Goal: Transaction & Acquisition: Purchase product/service

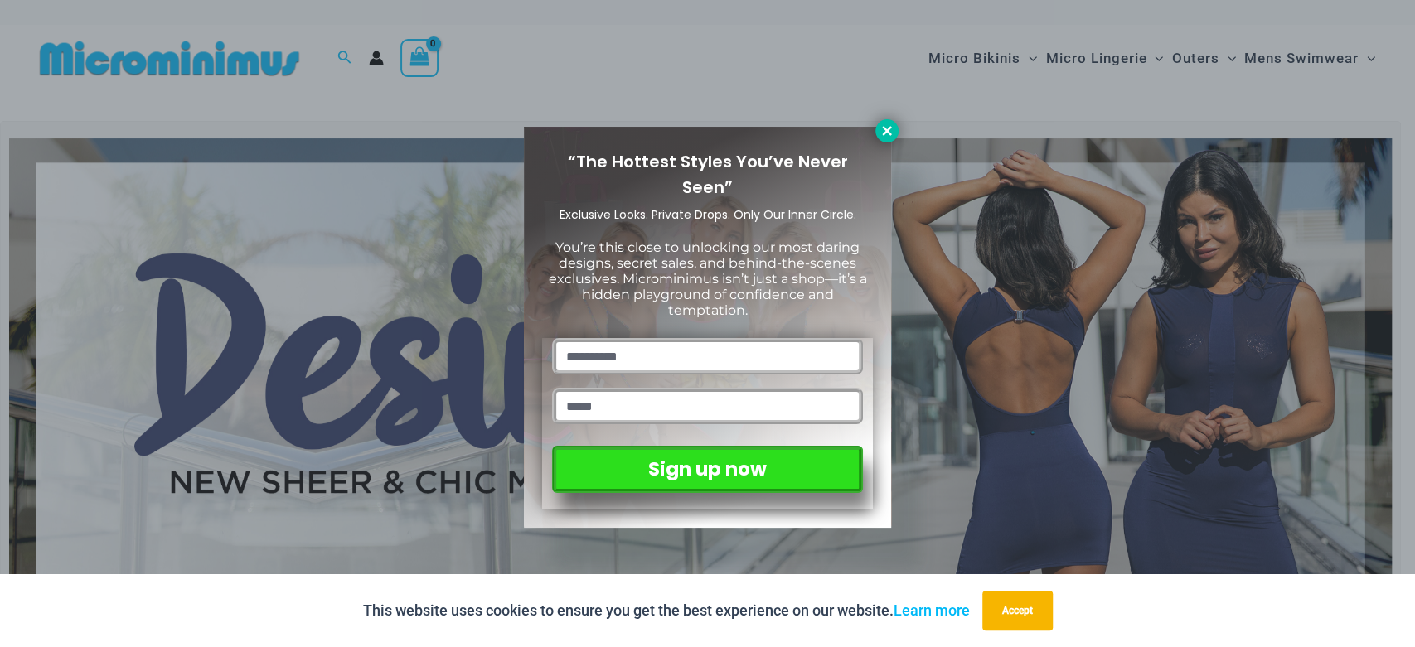
click at [876, 128] on button at bounding box center [886, 130] width 23 height 23
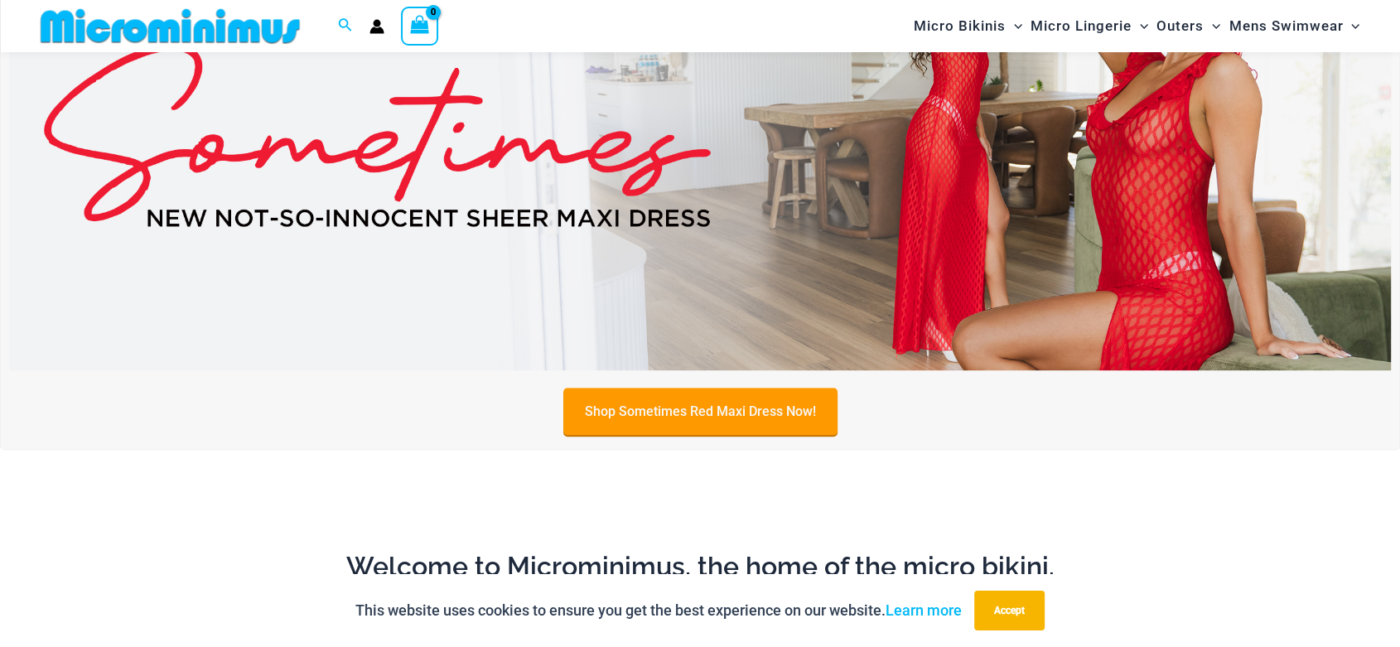
scroll to position [752, 0]
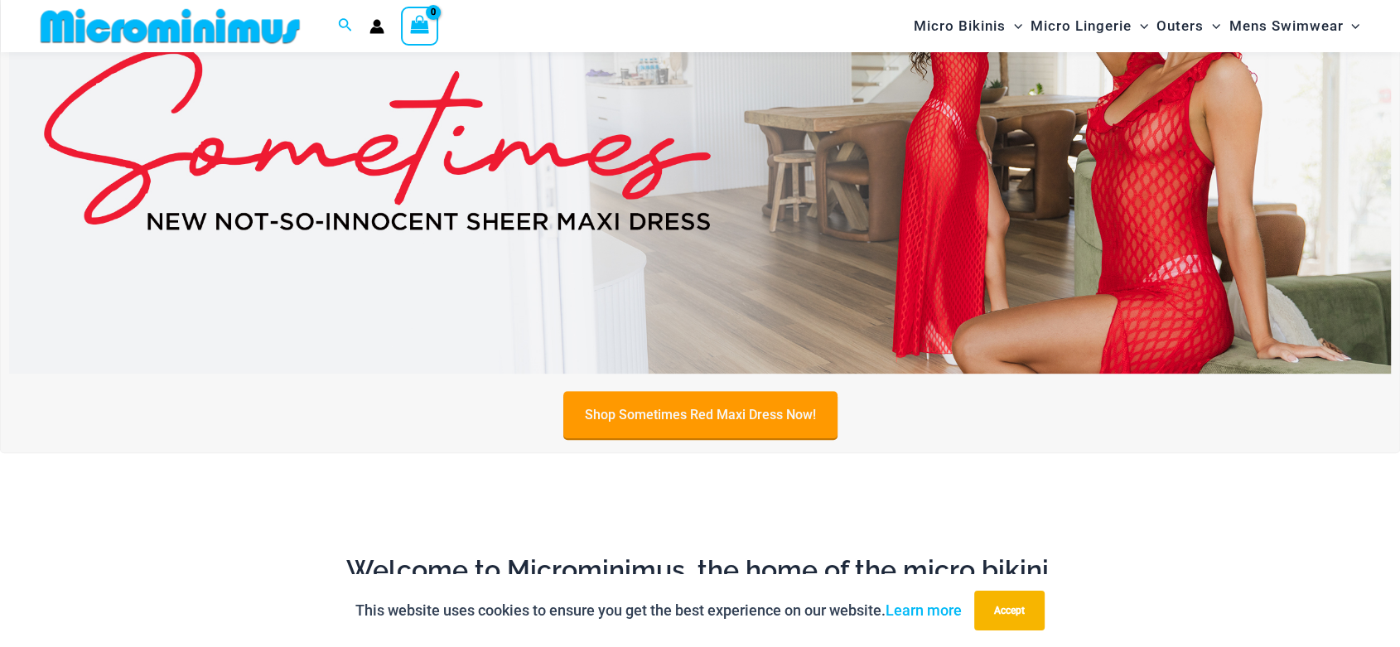
click at [669, 229] on img at bounding box center [700, 140] width 1382 height 470
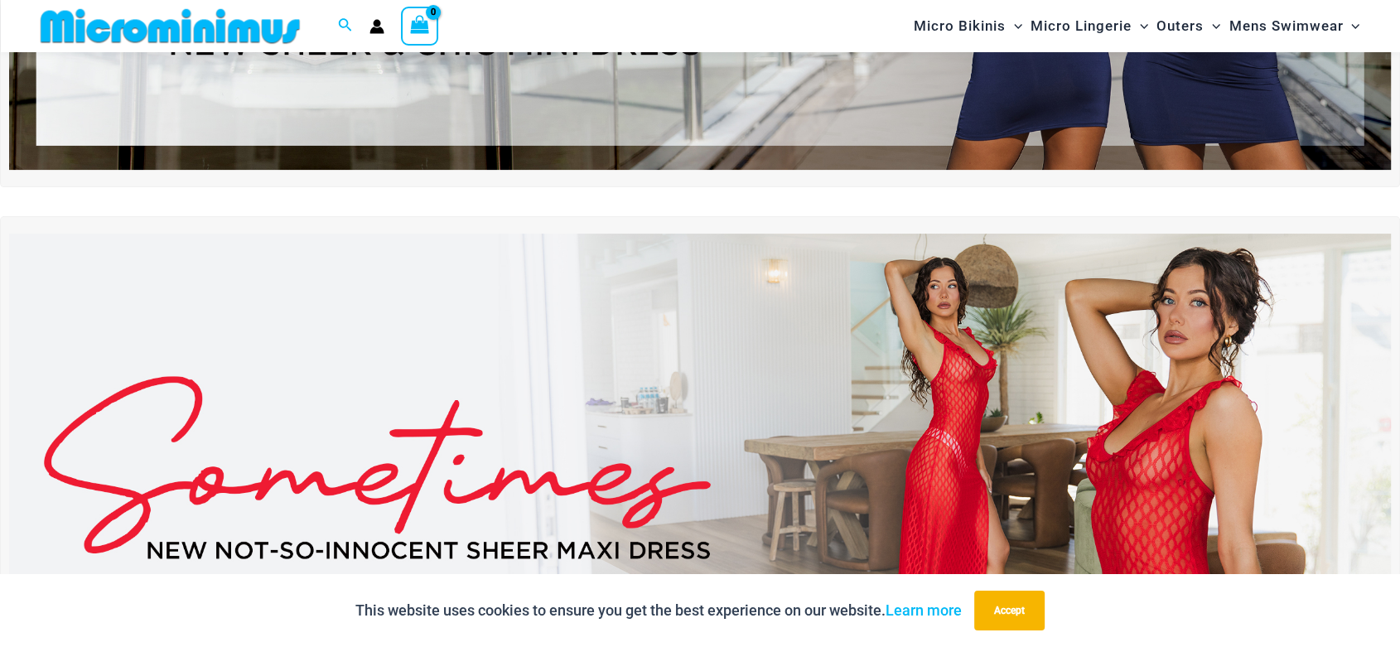
scroll to position [353, 0]
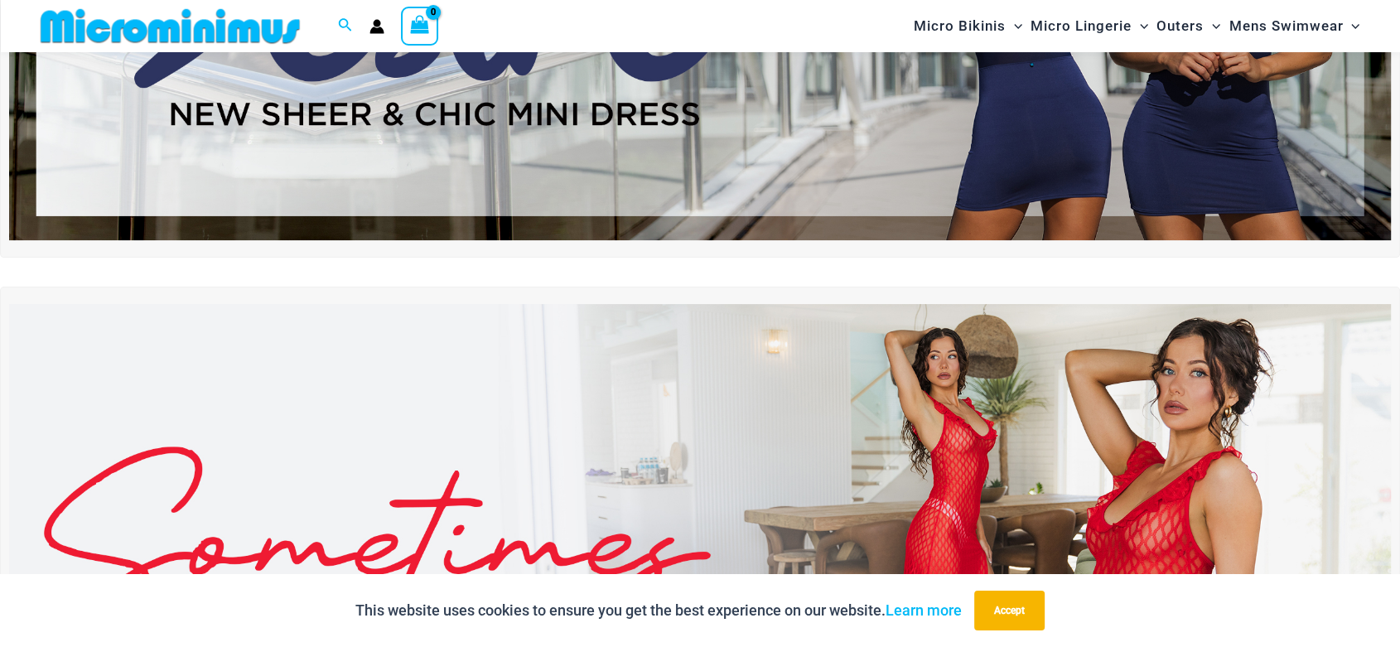
click at [859, 165] on img at bounding box center [700, 5] width 1382 height 470
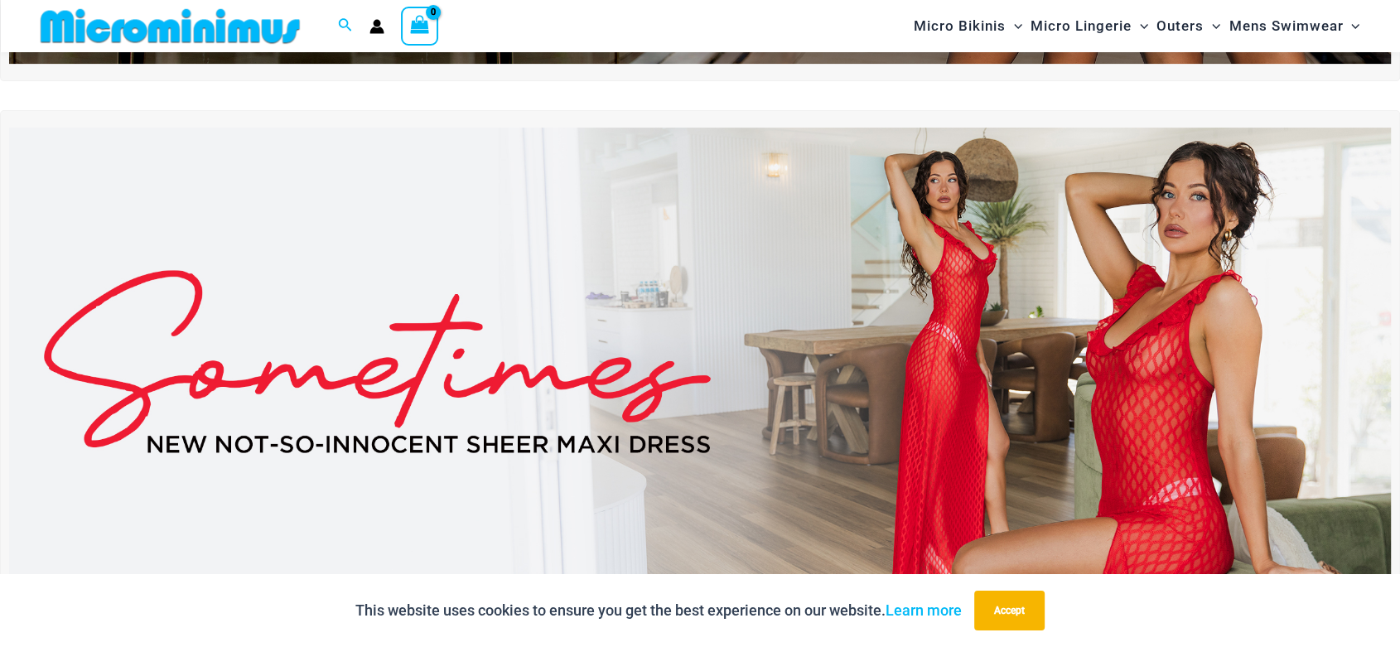
scroll to position [497, 0]
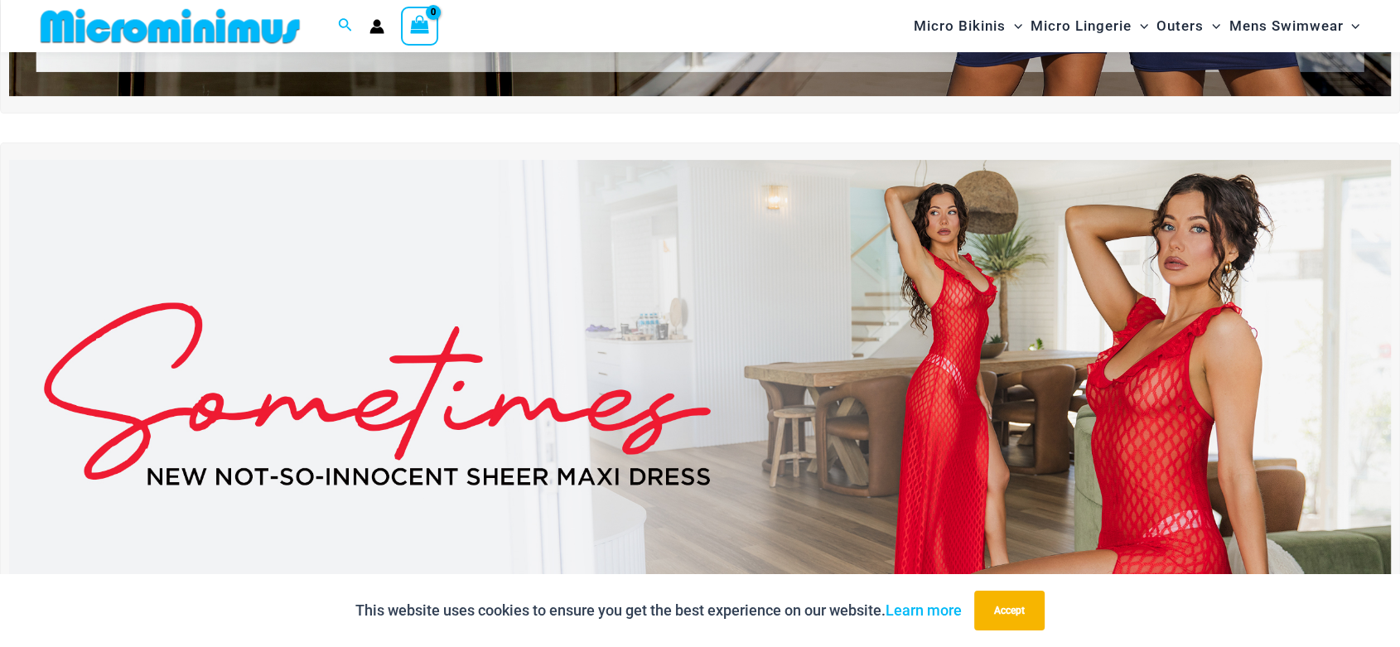
click at [948, 280] on img at bounding box center [700, 395] width 1382 height 470
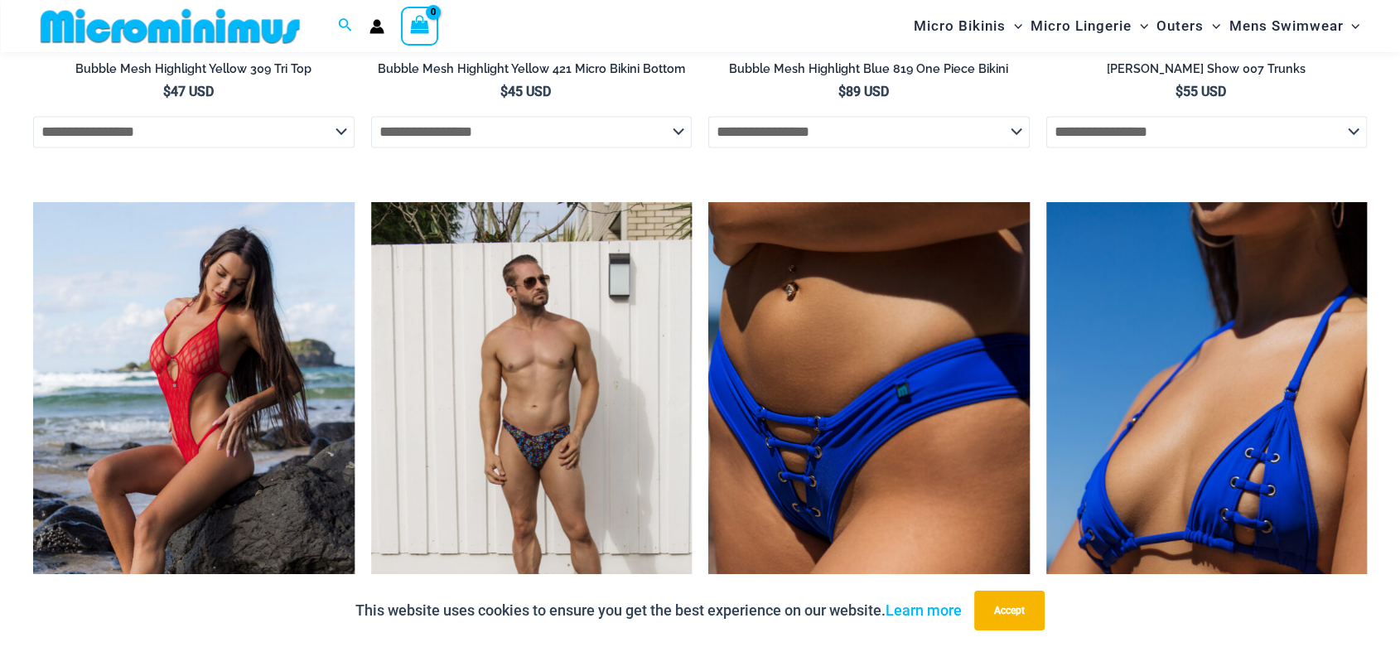
scroll to position [2663, 0]
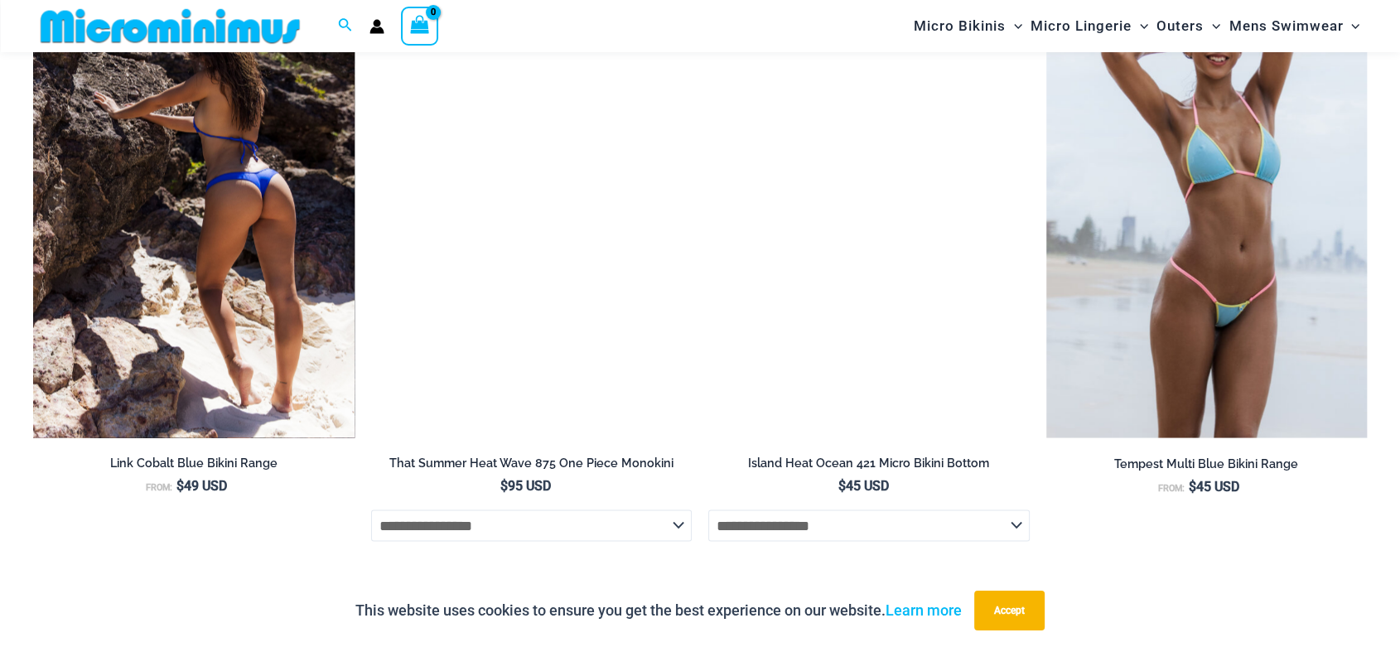
scroll to position [2930, 0]
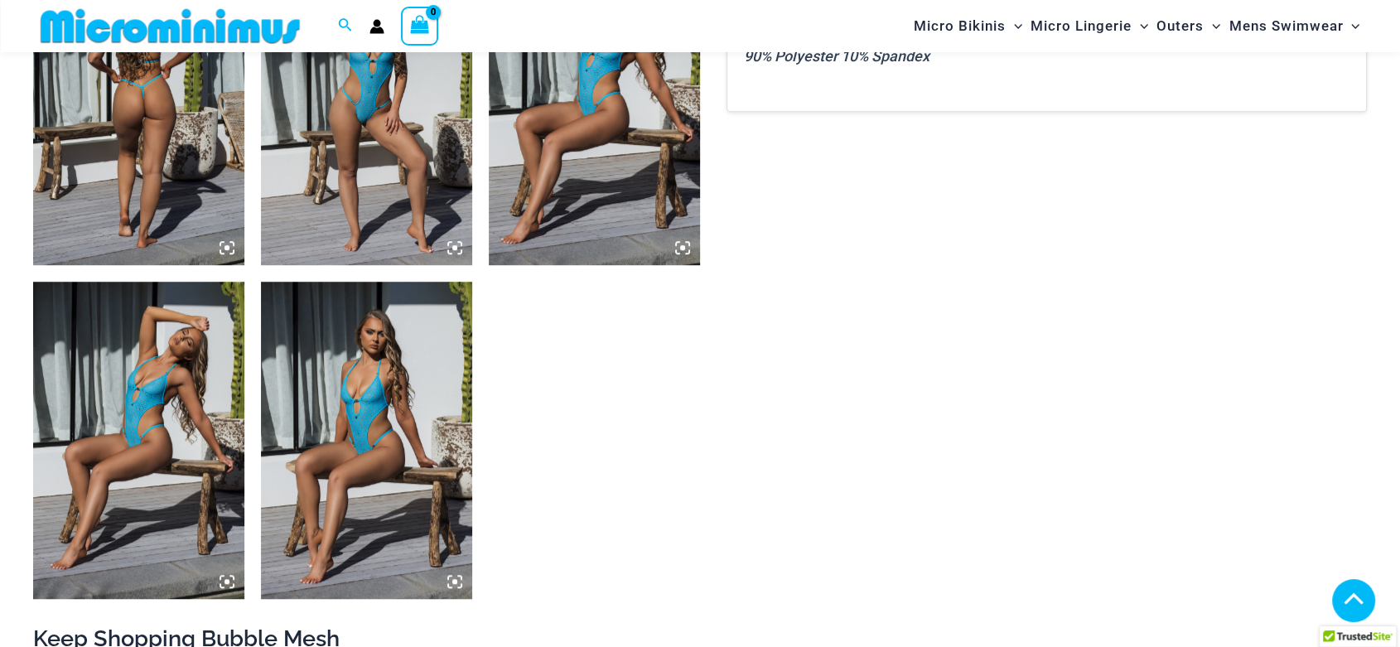
scroll to position [1856, 0]
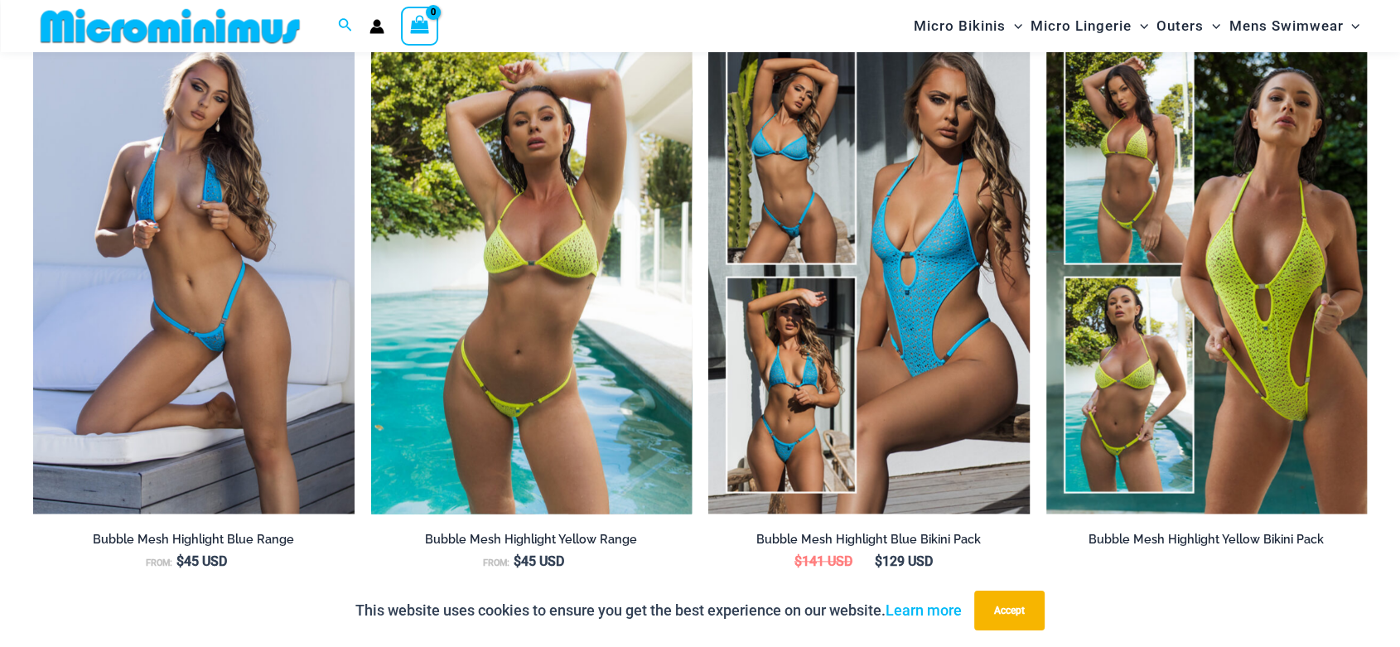
click at [418, 314] on img at bounding box center [532, 272] width 322 height 481
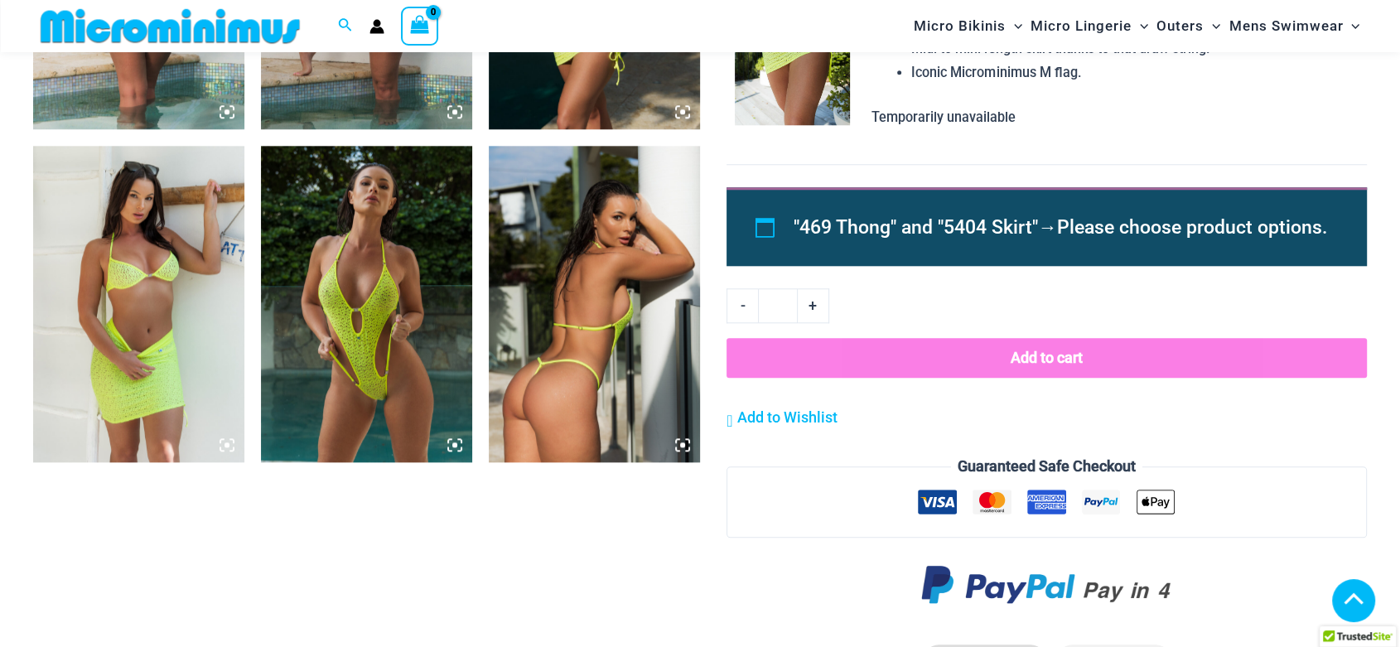
scroll to position [1518, 0]
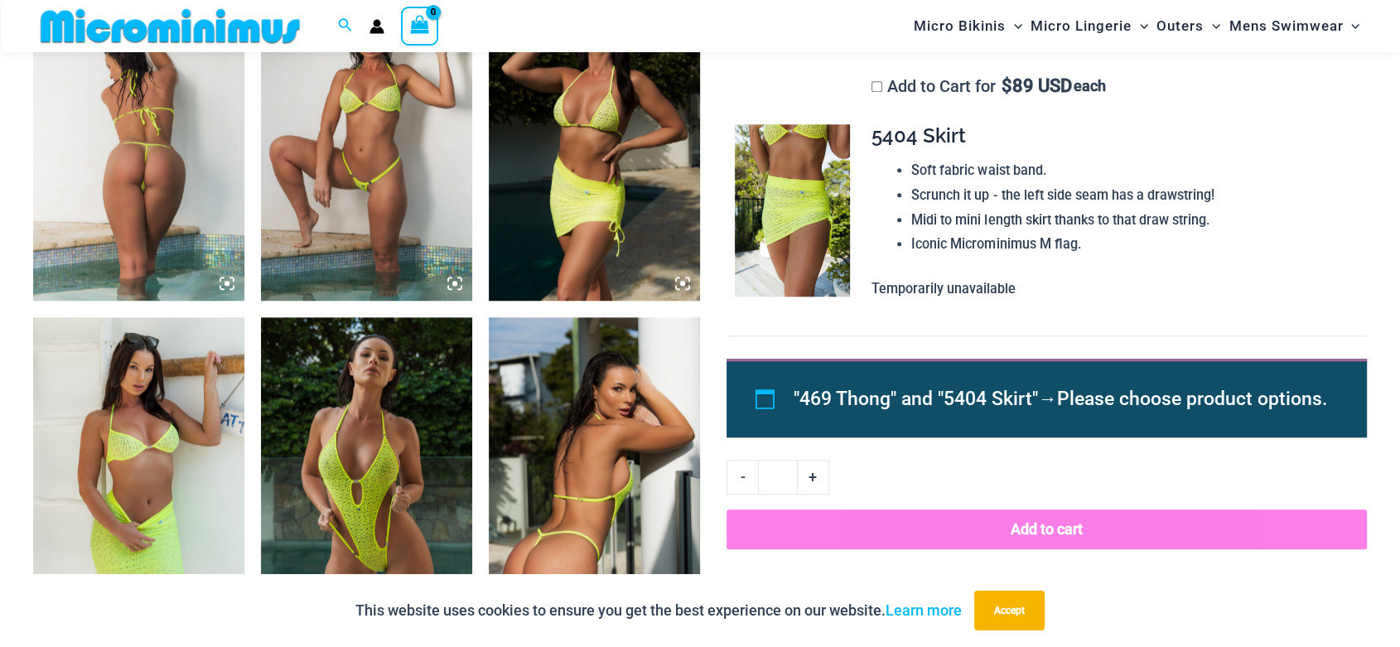
click at [456, 284] on icon at bounding box center [454, 283] width 15 height 15
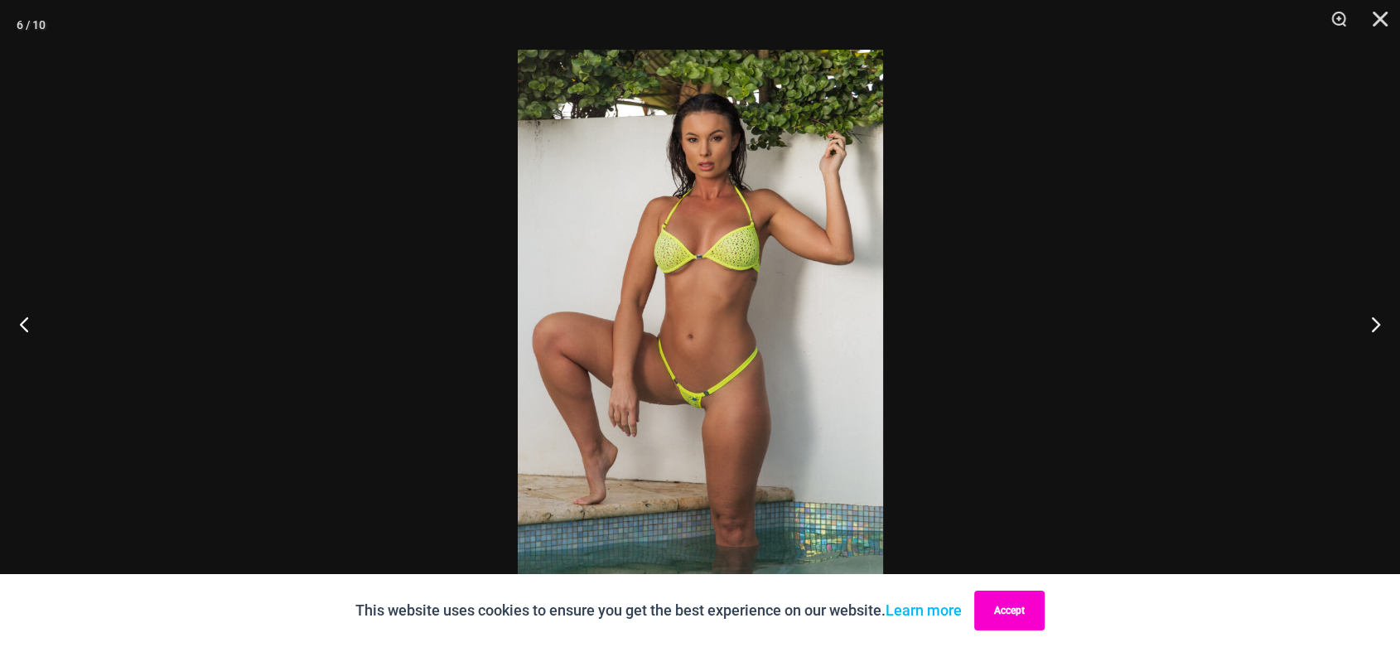
click at [1021, 613] on button "Accept" at bounding box center [1010, 611] width 70 height 40
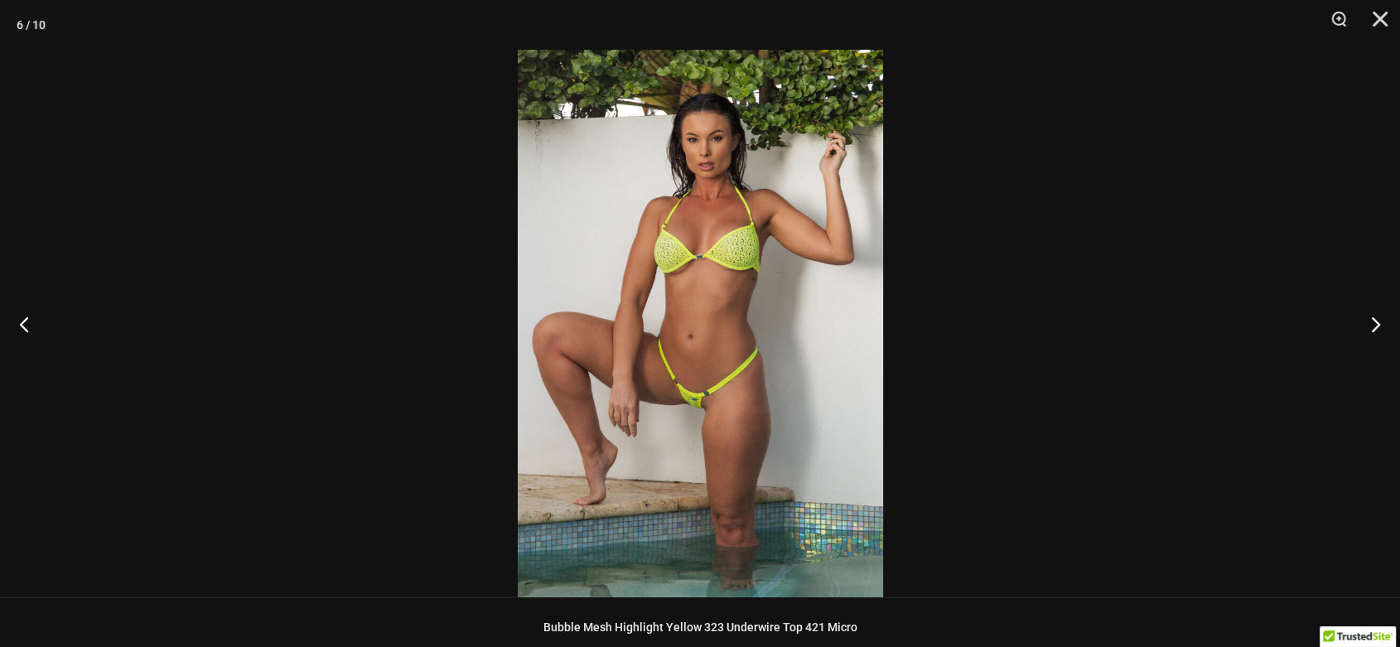
click at [655, 439] on img at bounding box center [700, 324] width 365 height 548
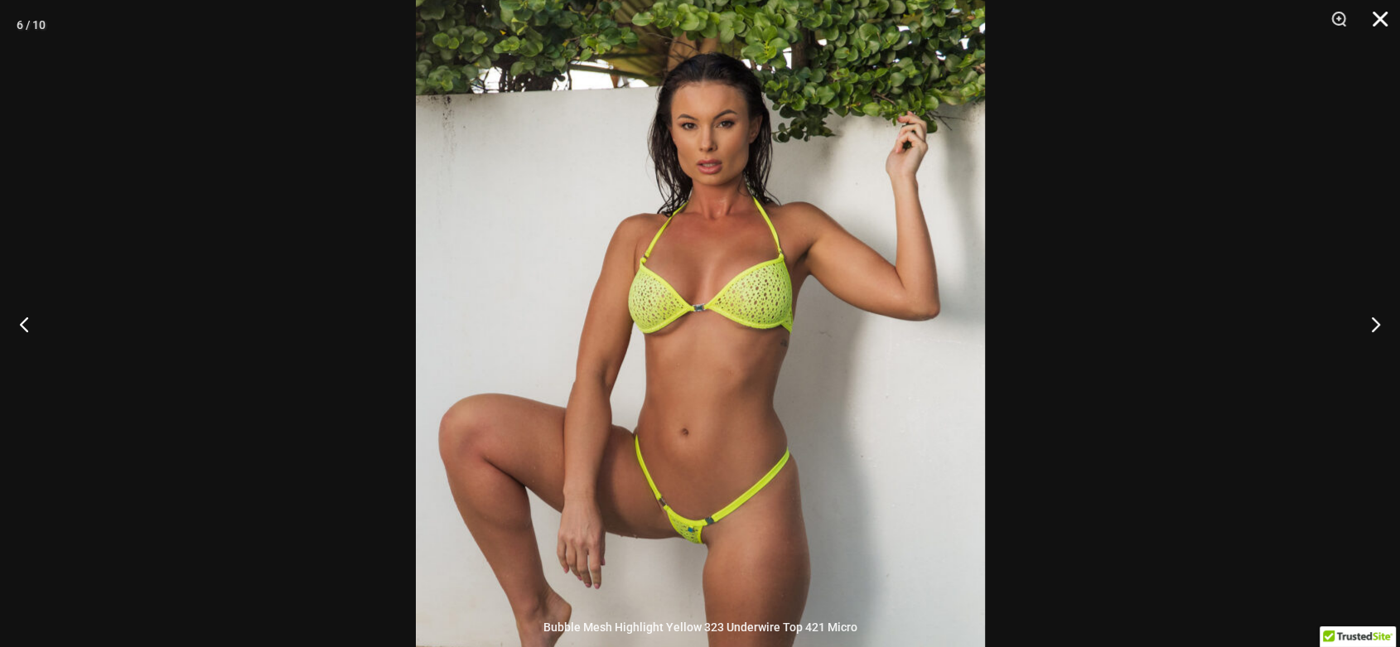
click at [1371, 22] on button "Close" at bounding box center [1374, 25] width 41 height 50
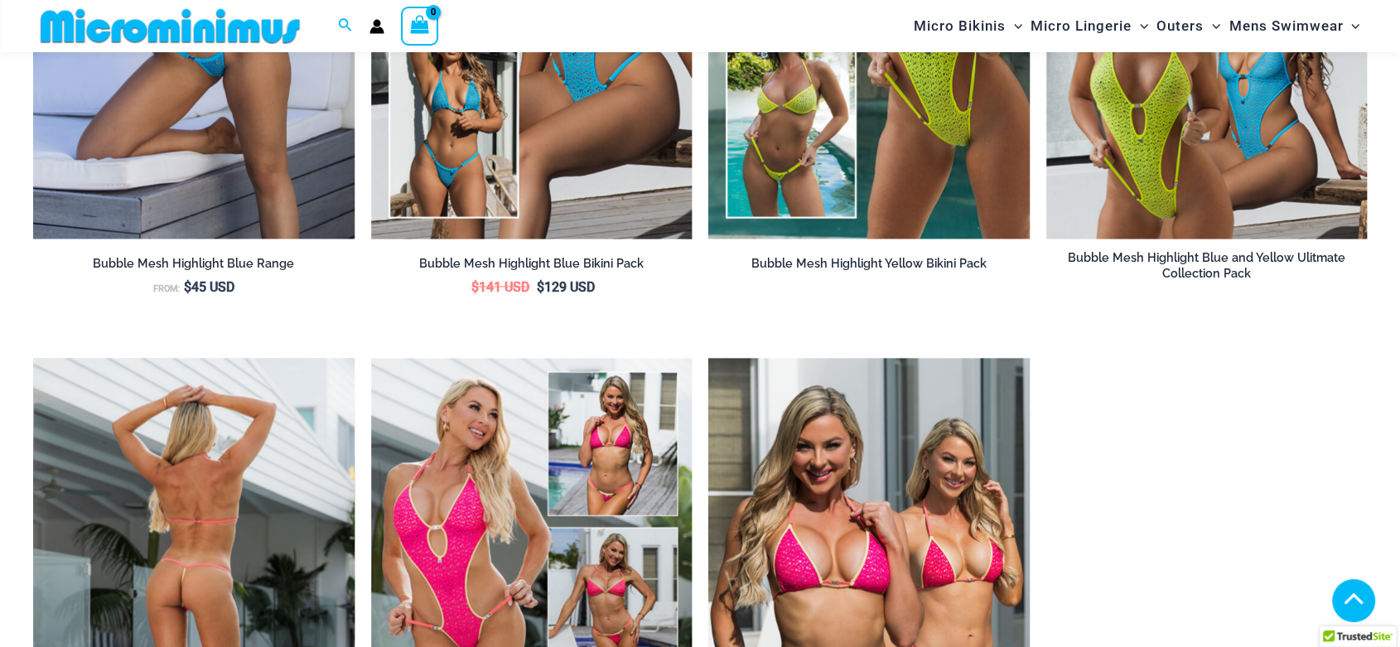
scroll to position [2808, 0]
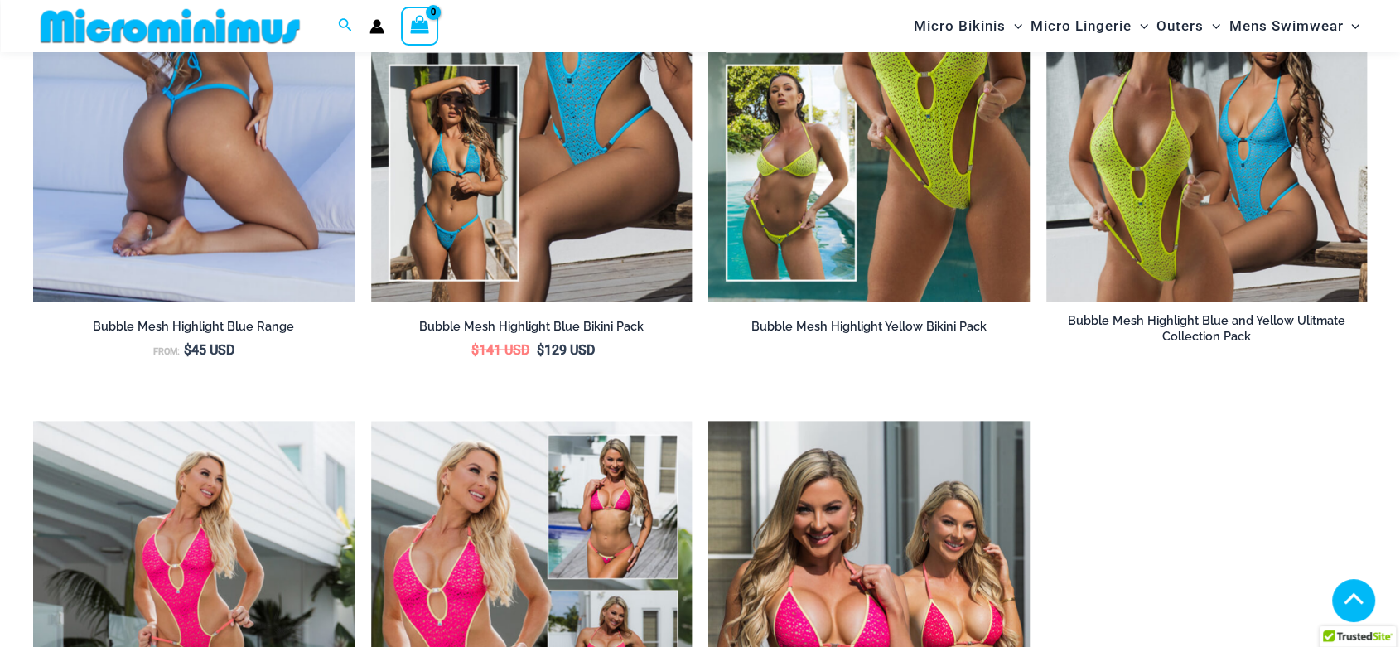
click at [259, 211] on div at bounding box center [194, 60] width 322 height 481
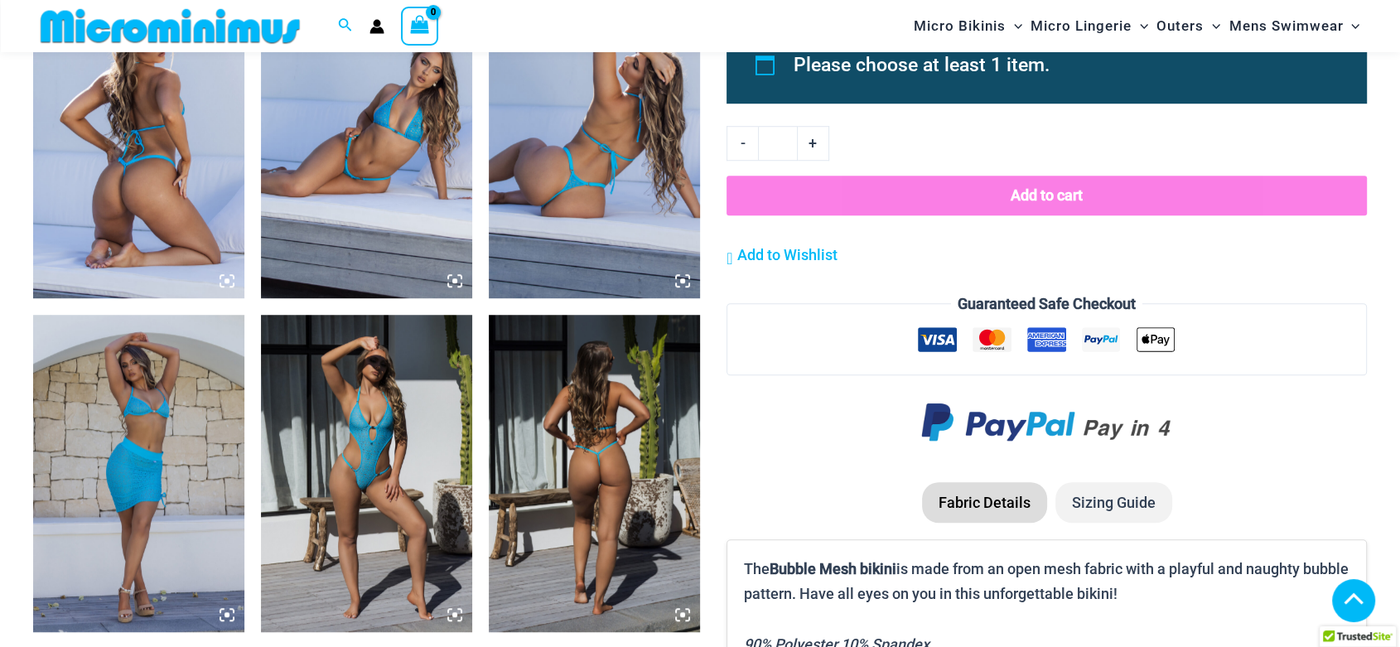
scroll to position [1166, 0]
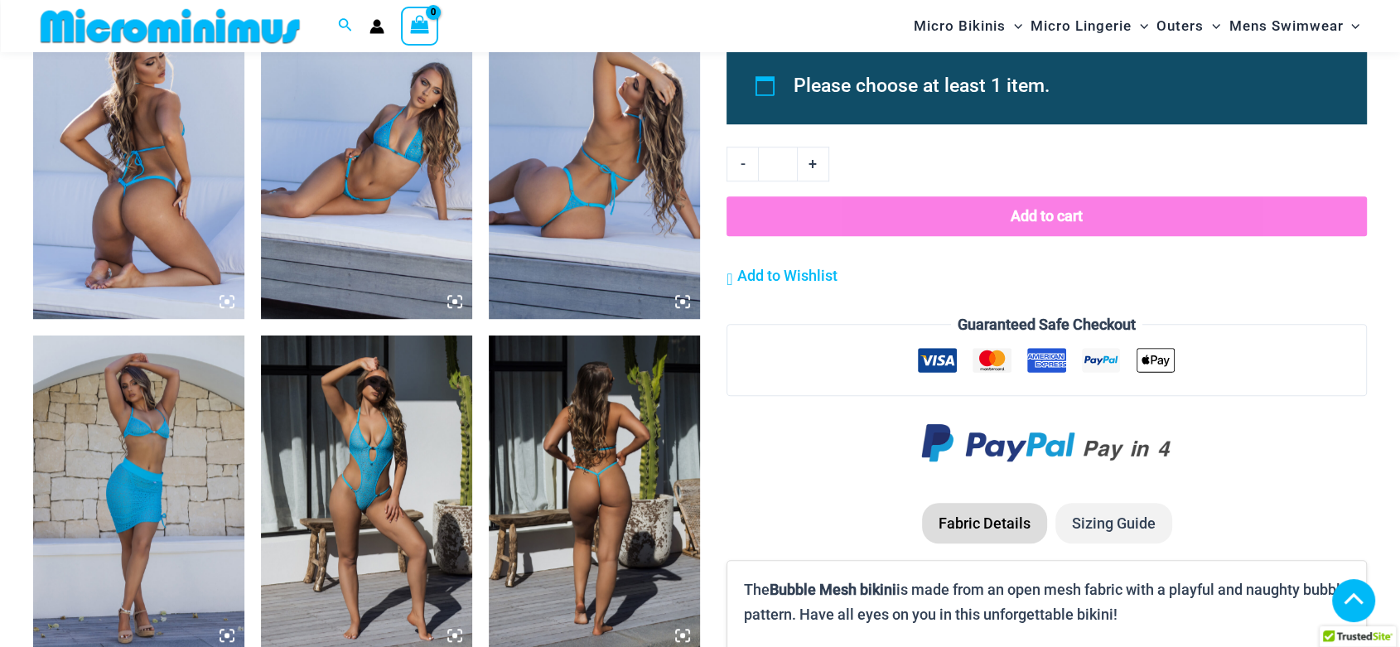
click at [683, 297] on icon at bounding box center [682, 301] width 15 height 15
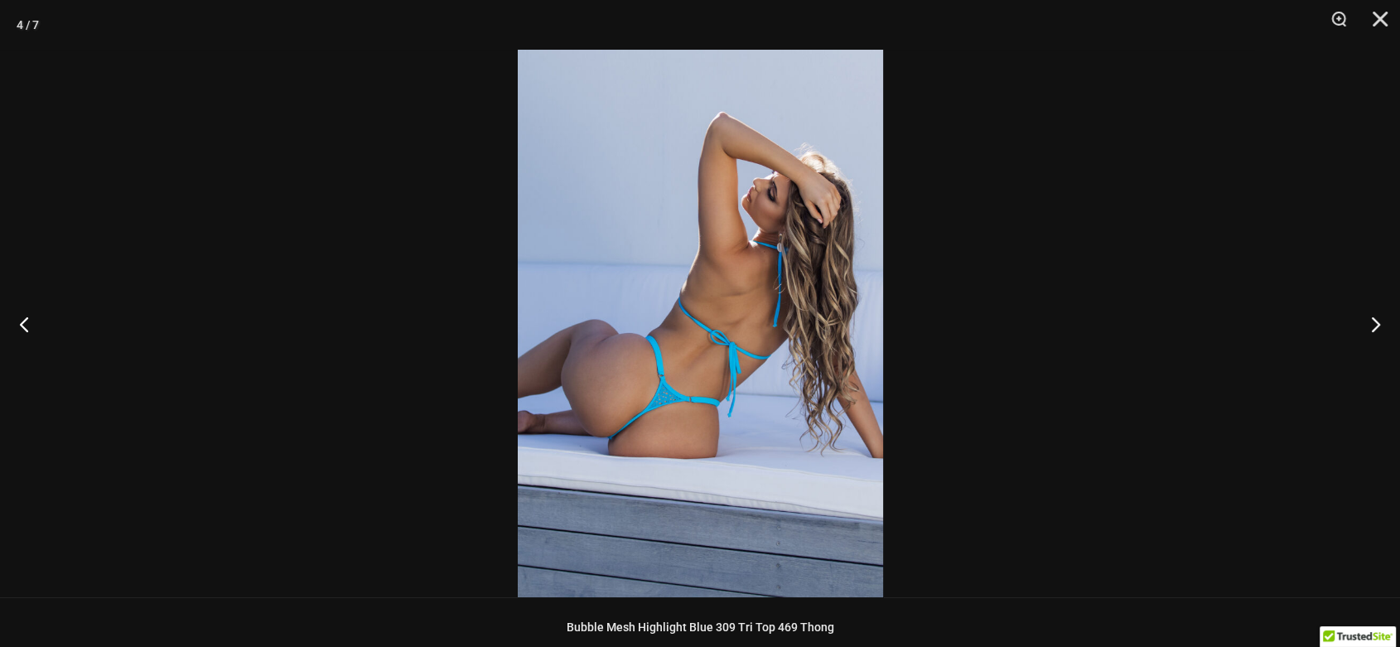
click at [652, 377] on img at bounding box center [700, 324] width 365 height 548
